Goal: Task Accomplishment & Management: Understand process/instructions

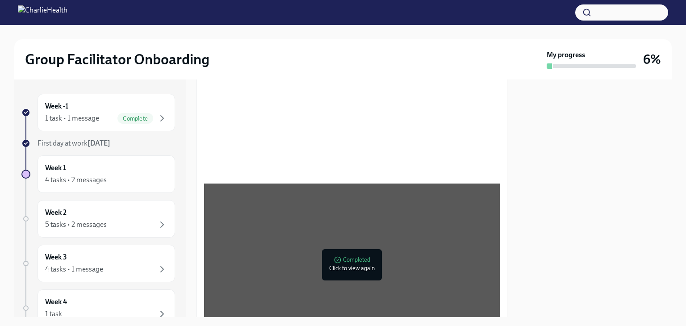
scroll to position [531, 0]
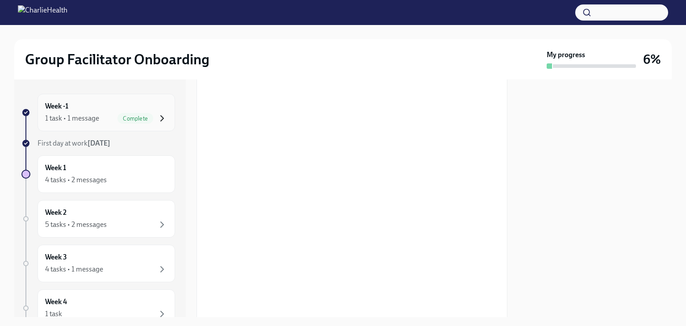
click at [157, 117] on icon "button" at bounding box center [162, 118] width 11 height 11
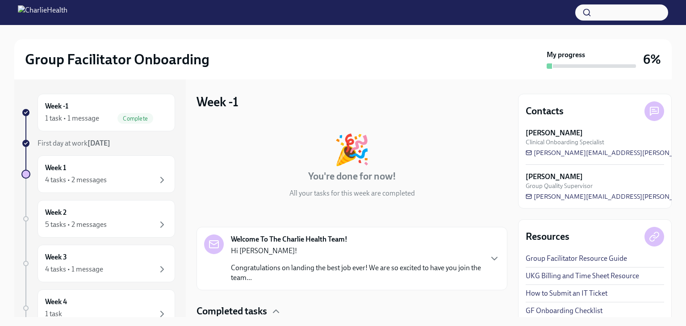
scroll to position [66, 0]
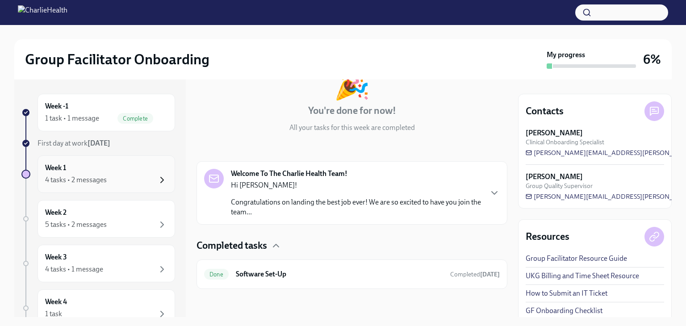
click at [157, 177] on icon "button" at bounding box center [162, 180] width 11 height 11
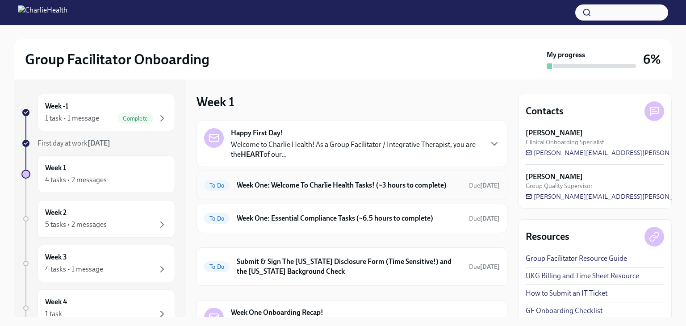
click at [220, 189] on span "To Do" at bounding box center [216, 185] width 25 height 7
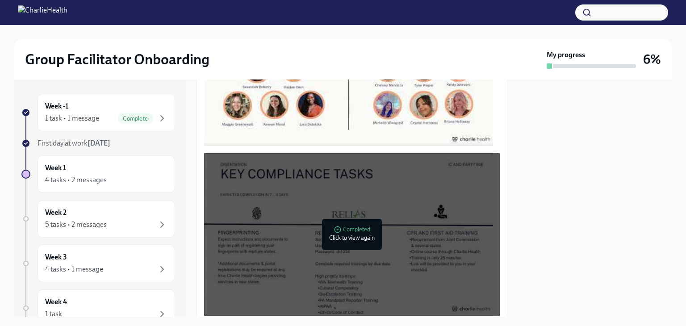
scroll to position [594, 0]
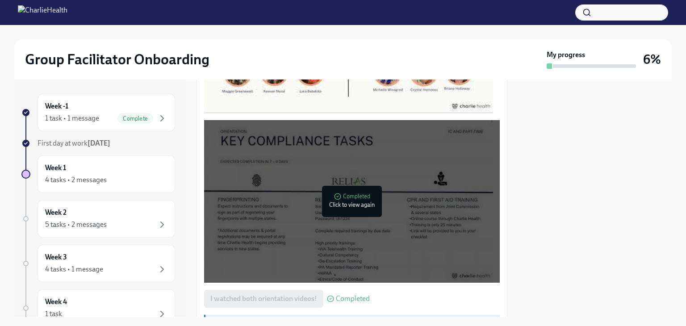
drag, startPoint x: 319, startPoint y: 231, endPoint x: 336, endPoint y: 192, distance: 42.4
click at [336, 192] on div at bounding box center [348, 201] width 289 height 163
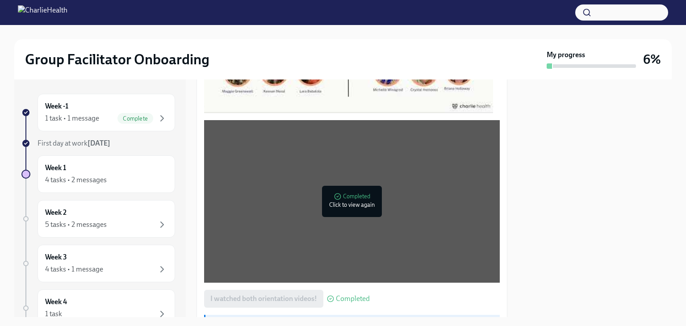
click at [515, 228] on div "Week -1 1 task • 1 message Complete First day at work [DATE] Week 1 4 tasks • 2…" at bounding box center [343, 199] width 658 height 238
click at [351, 295] on span "Completed" at bounding box center [353, 298] width 34 height 7
click at [558, 192] on div at bounding box center [595, 199] width 154 height 238
click at [329, 94] on div at bounding box center [348, 31] width 289 height 163
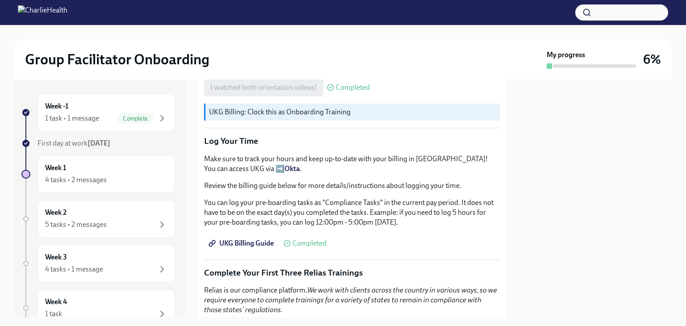
scroll to position [809, 0]
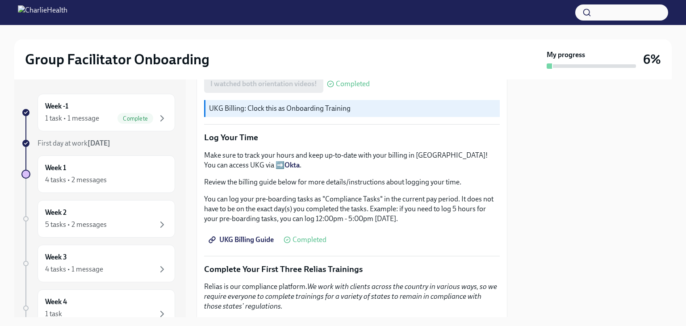
click at [299, 238] on span "Completed" at bounding box center [310, 239] width 34 height 7
click at [287, 237] on icon at bounding box center [287, 239] width 7 height 7
click at [264, 235] on span "UKG Billing Guide" at bounding box center [241, 239] width 63 height 9
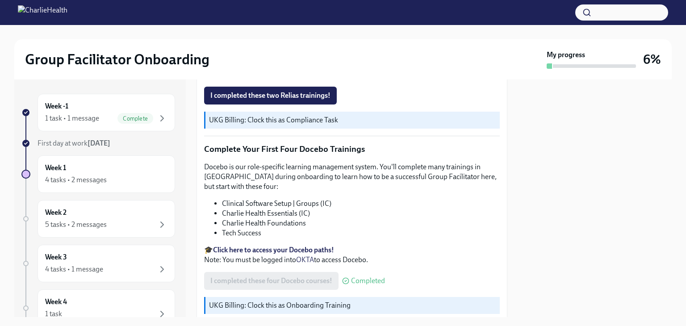
scroll to position [1144, 0]
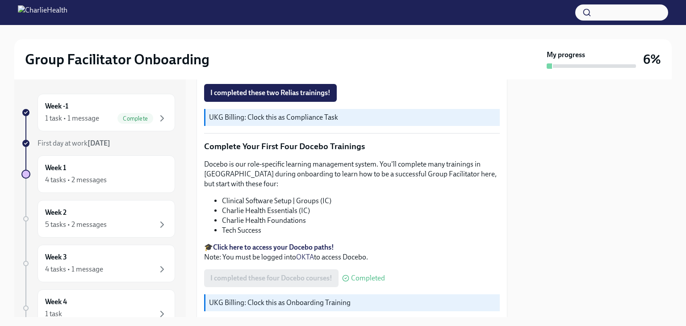
click at [354, 275] on span "Completed" at bounding box center [368, 278] width 34 height 7
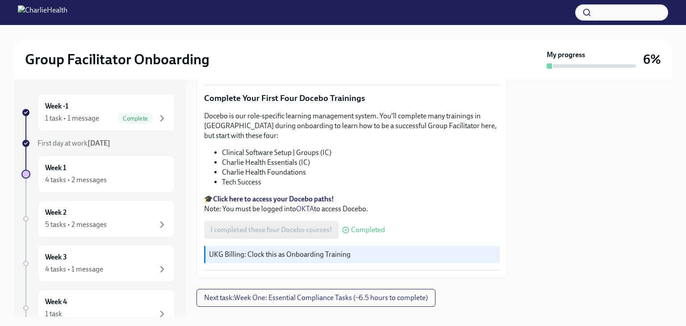
scroll to position [1196, 0]
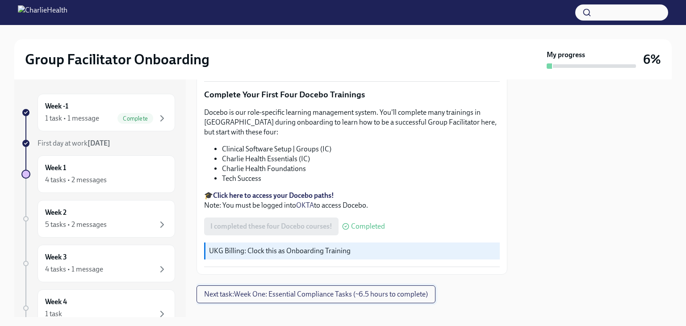
click at [343, 290] on span "Next task : Week One: Essential Compliance Tasks (~6.5 hours to complete)" at bounding box center [316, 294] width 224 height 9
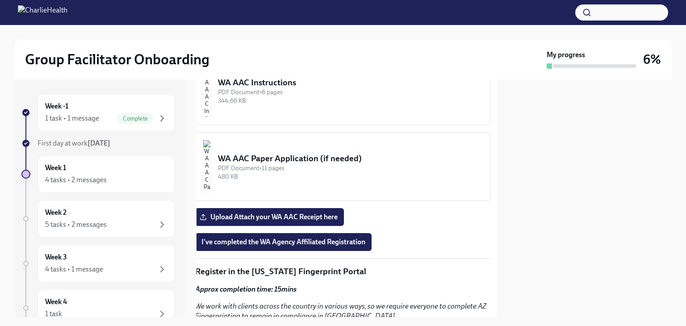
scroll to position [856, 9]
click at [328, 237] on span "I've completed the WA Agency Affiliated Registration" at bounding box center [284, 241] width 164 height 9
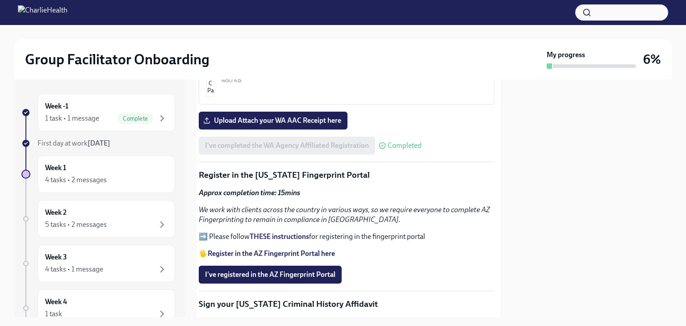
scroll to position [955, 5]
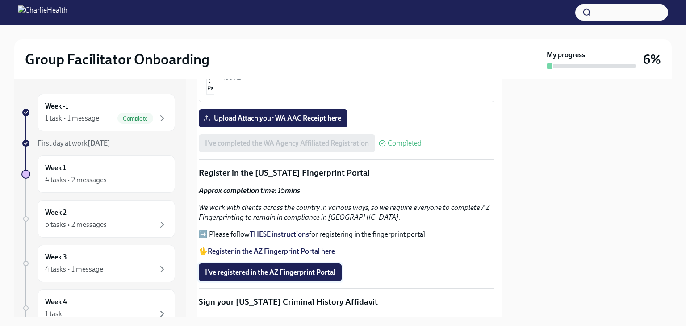
click at [300, 268] on span "I've registered in the AZ Fingerprint Portal" at bounding box center [270, 272] width 130 height 9
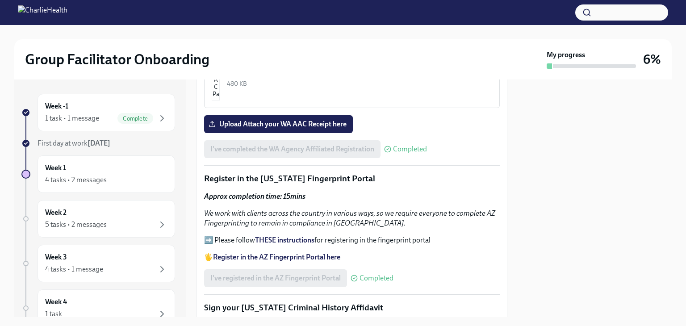
scroll to position [951, 0]
